Goal: Information Seeking & Learning: Learn about a topic

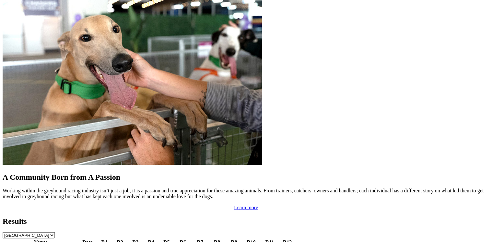
scroll to position [544, 0]
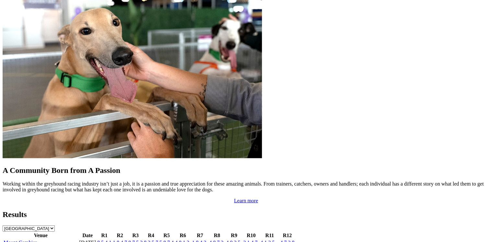
click at [111, 239] on link "8 5 4 1" at bounding box center [104, 242] width 14 height 6
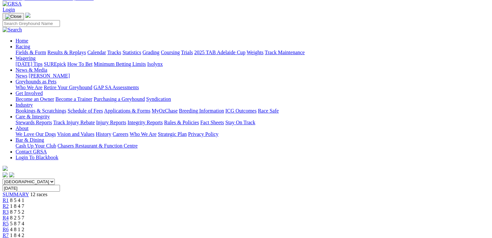
scroll to position [26, 0]
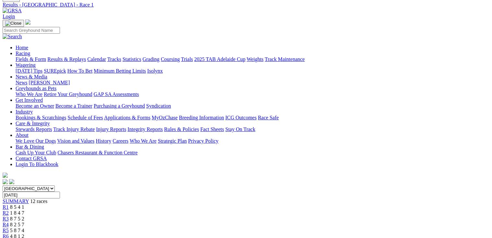
click at [9, 210] on span "R2" at bounding box center [6, 213] width 6 height 6
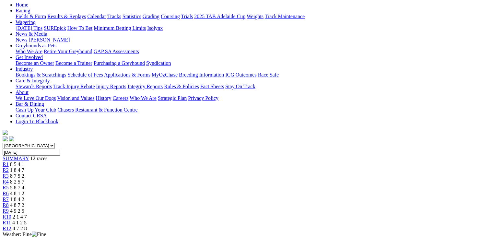
scroll to position [78, 0]
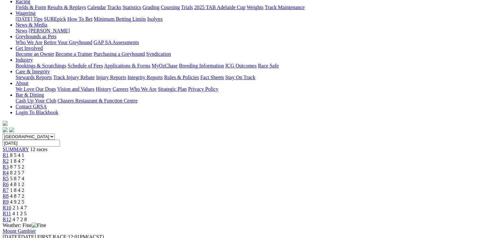
click at [9, 164] on span "R3" at bounding box center [6, 167] width 6 height 6
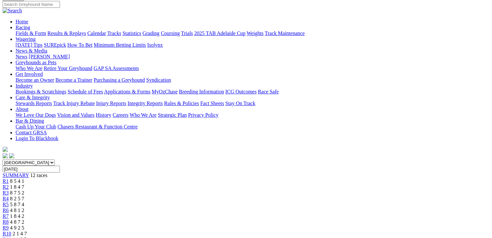
scroll to position [78, 0]
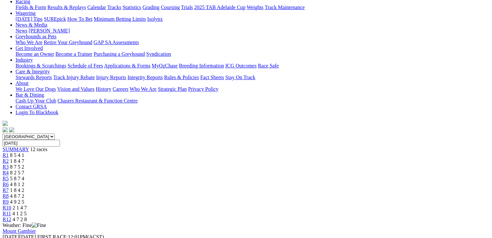
click at [9, 170] on span "R4" at bounding box center [6, 173] width 6 height 6
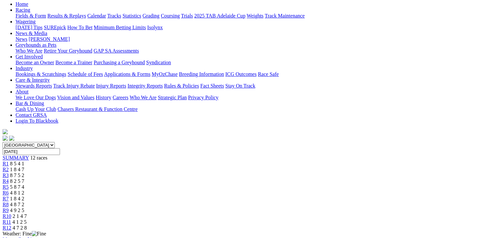
scroll to position [78, 0]
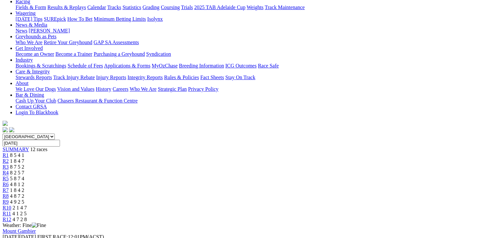
click at [9, 176] on span "R5" at bounding box center [6, 179] width 6 height 6
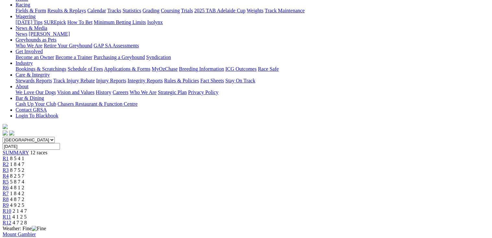
scroll to position [78, 0]
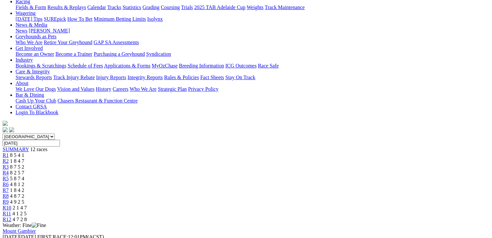
click at [9, 181] on span "R6" at bounding box center [6, 184] width 6 height 6
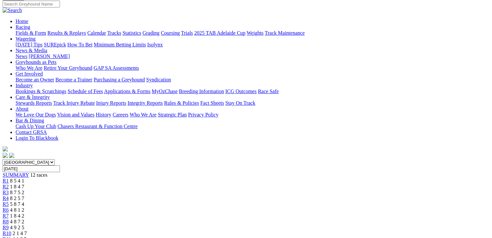
scroll to position [52, 0]
click at [9, 213] on span "R7" at bounding box center [6, 216] width 6 height 6
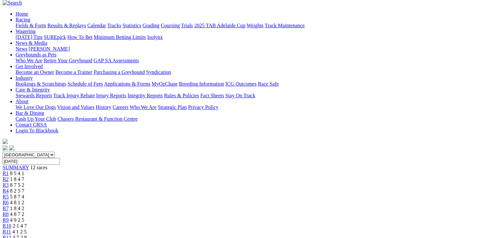
scroll to position [78, 0]
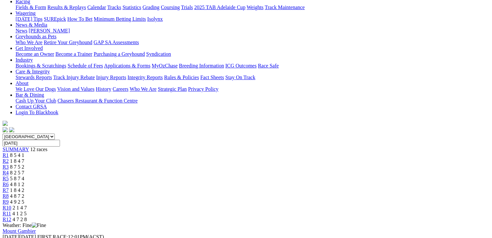
click at [9, 193] on span "R8" at bounding box center [6, 196] width 6 height 6
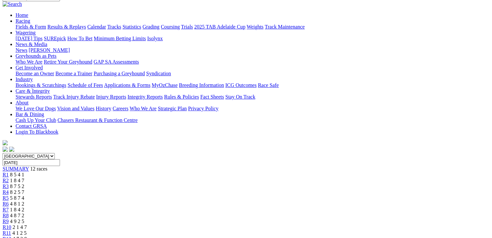
scroll to position [78, 0]
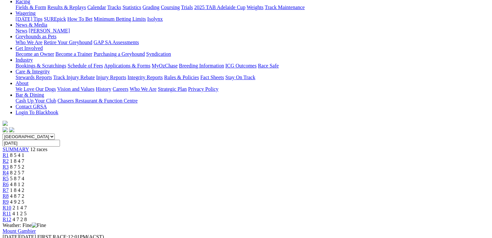
click at [9, 199] on span "R9" at bounding box center [6, 202] width 6 height 6
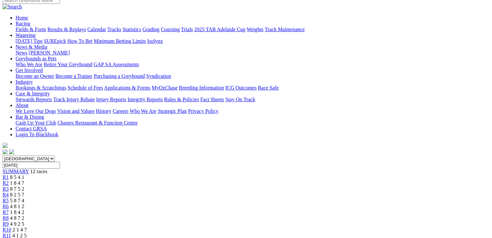
scroll to position [78, 0]
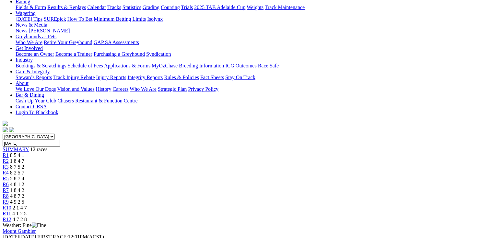
click at [11, 205] on span "R10" at bounding box center [7, 208] width 9 height 6
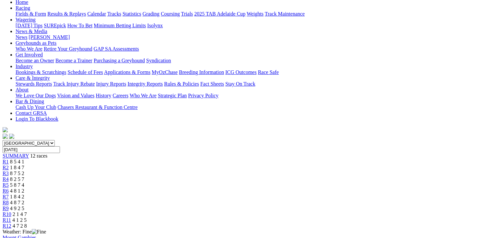
scroll to position [78, 0]
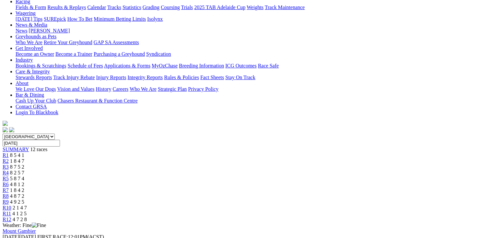
click at [11, 211] on span "R11" at bounding box center [7, 214] width 8 height 6
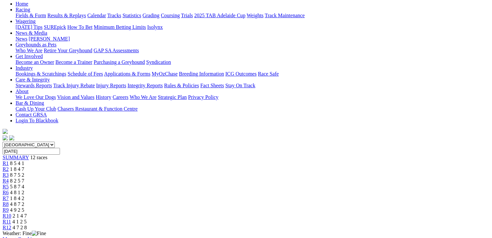
scroll to position [78, 0]
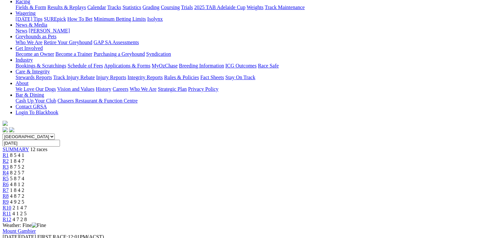
click at [11, 216] on span "R12" at bounding box center [7, 219] width 9 height 6
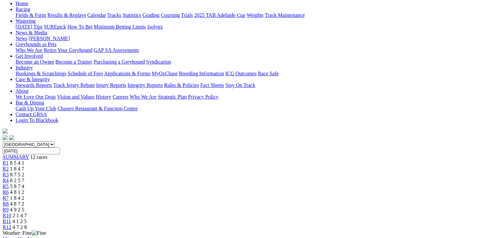
scroll to position [78, 0]
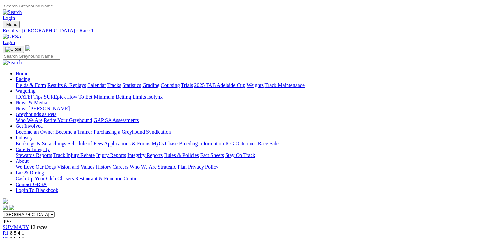
scroll to position [16, 0]
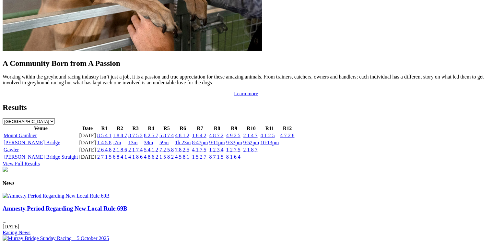
scroll to position [597, 0]
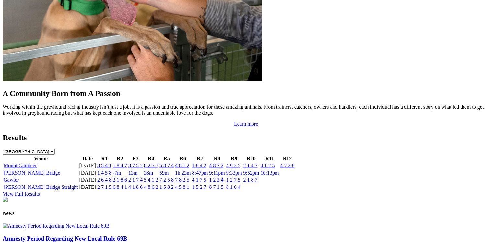
scroll to position [544, 0]
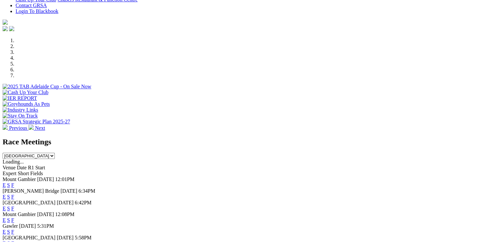
scroll to position [181, 0]
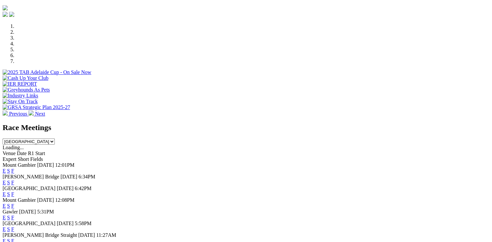
click at [14, 203] on link "F" at bounding box center [12, 206] width 3 height 6
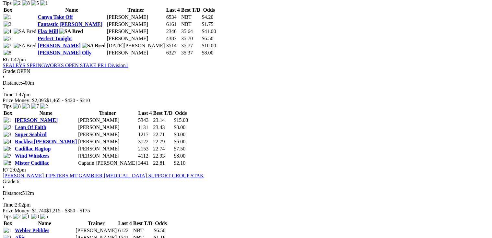
scroll to position [829, 0]
